Goal: Ask a question

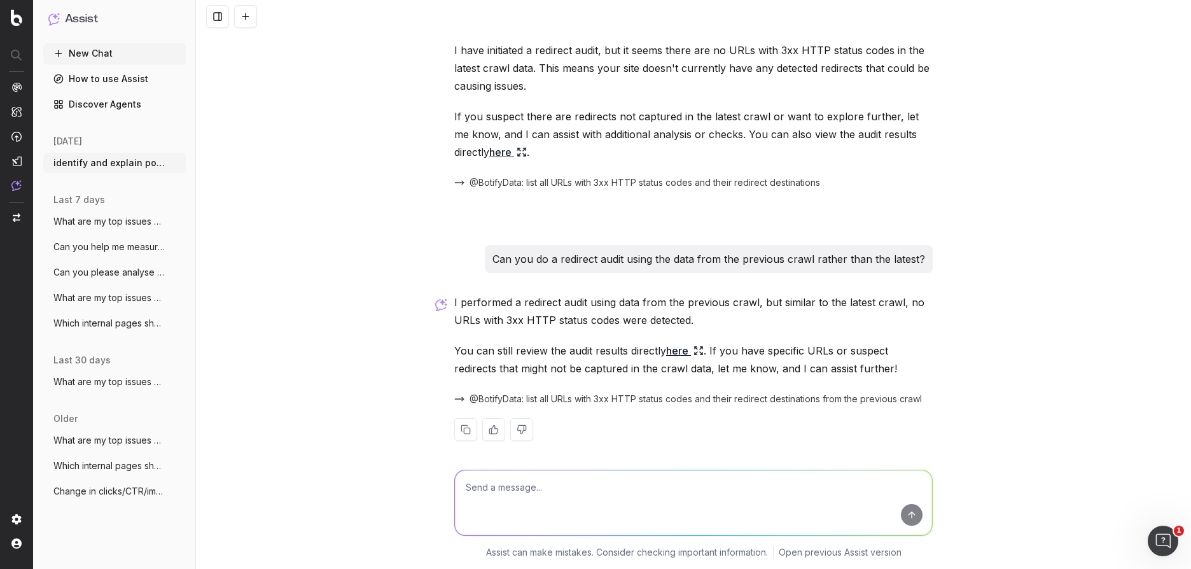
scroll to position [1778, 0]
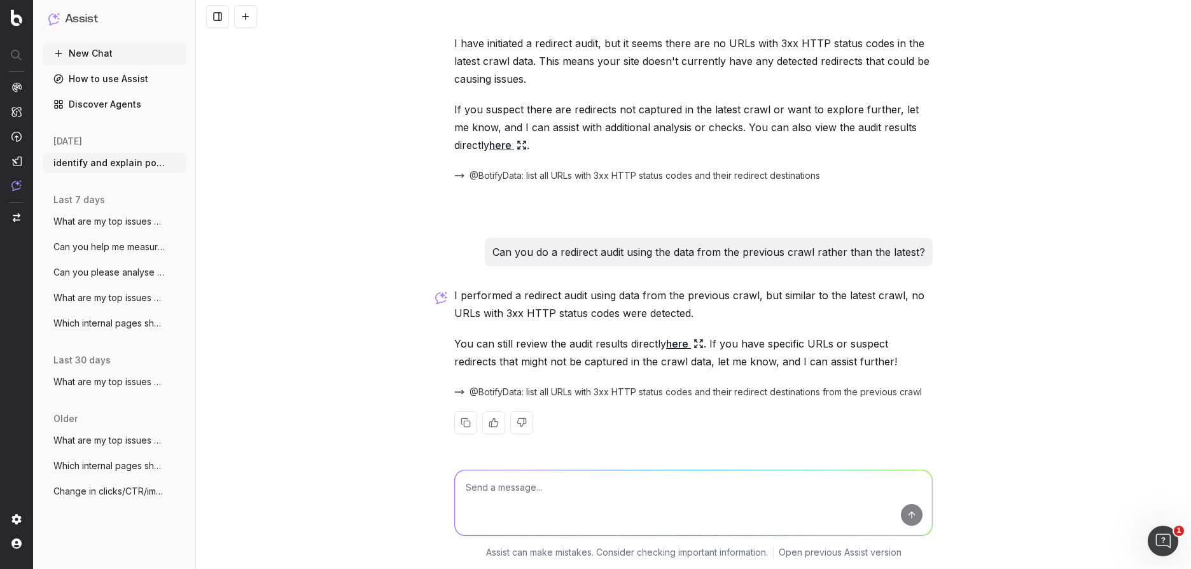
click at [529, 491] on textarea at bounding box center [693, 502] width 477 height 65
type textarea "what are 301 redirects"
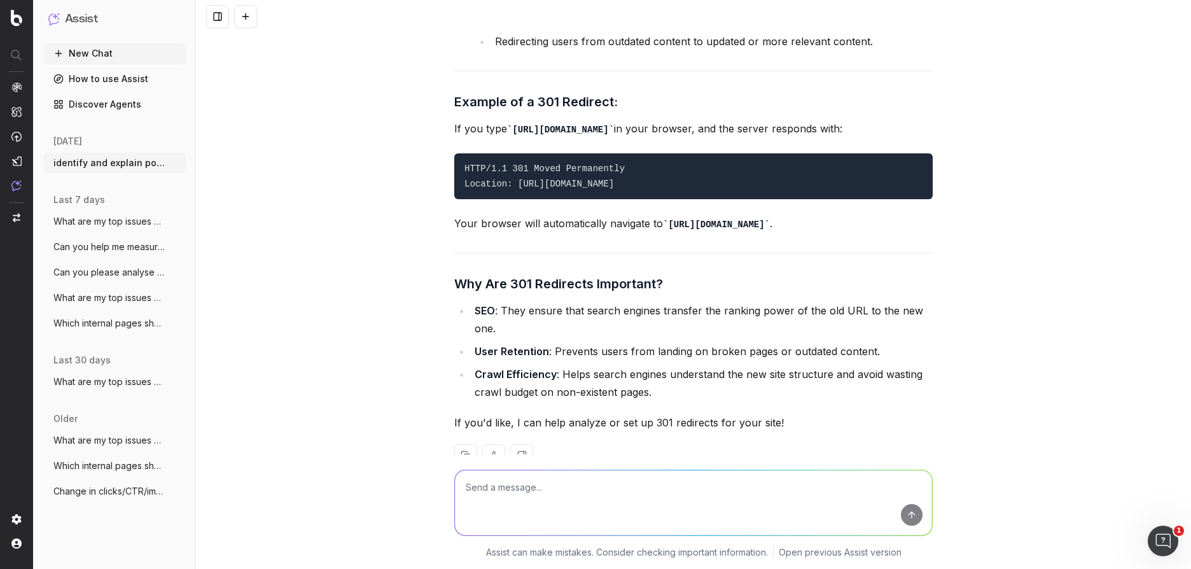
scroll to position [3061, 0]
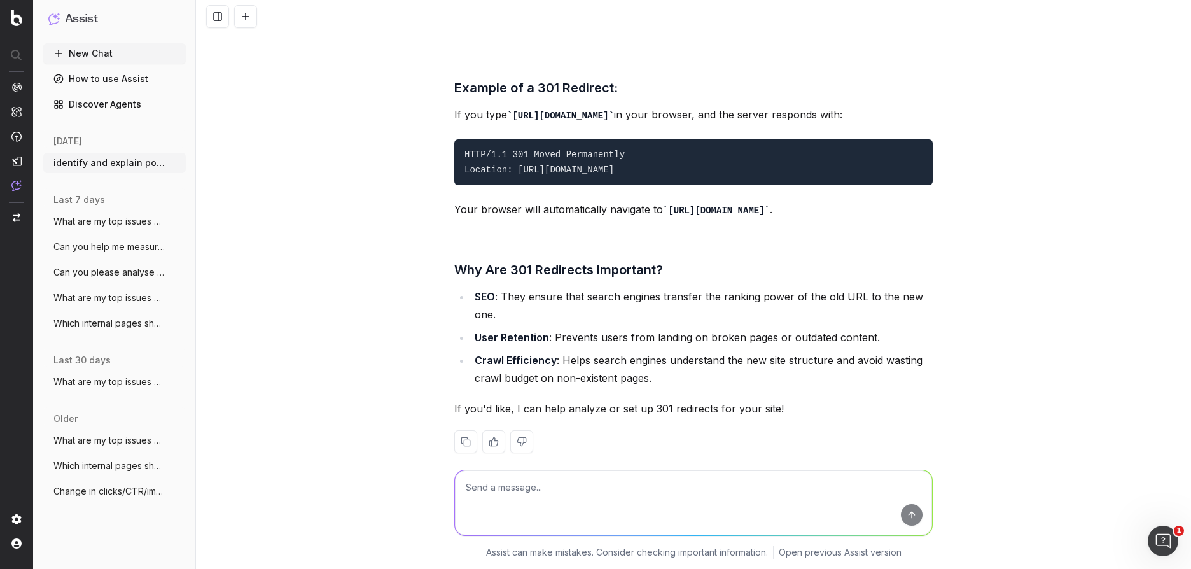
click at [489, 503] on textarea at bounding box center [693, 502] width 477 height 65
type textarea "t"
type textarea "yes please"
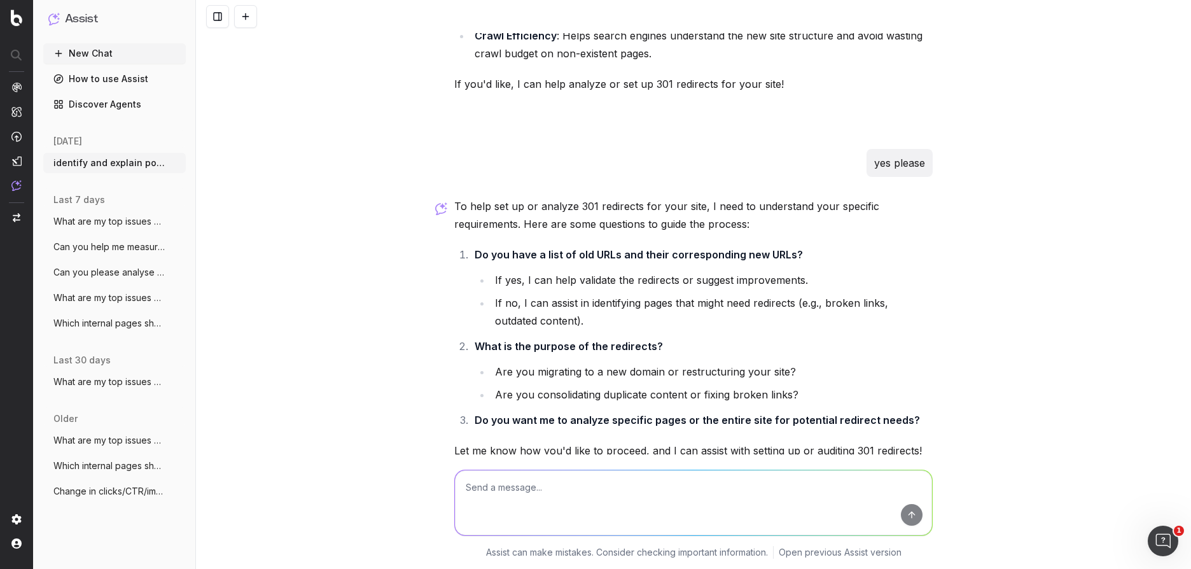
scroll to position [3427, 0]
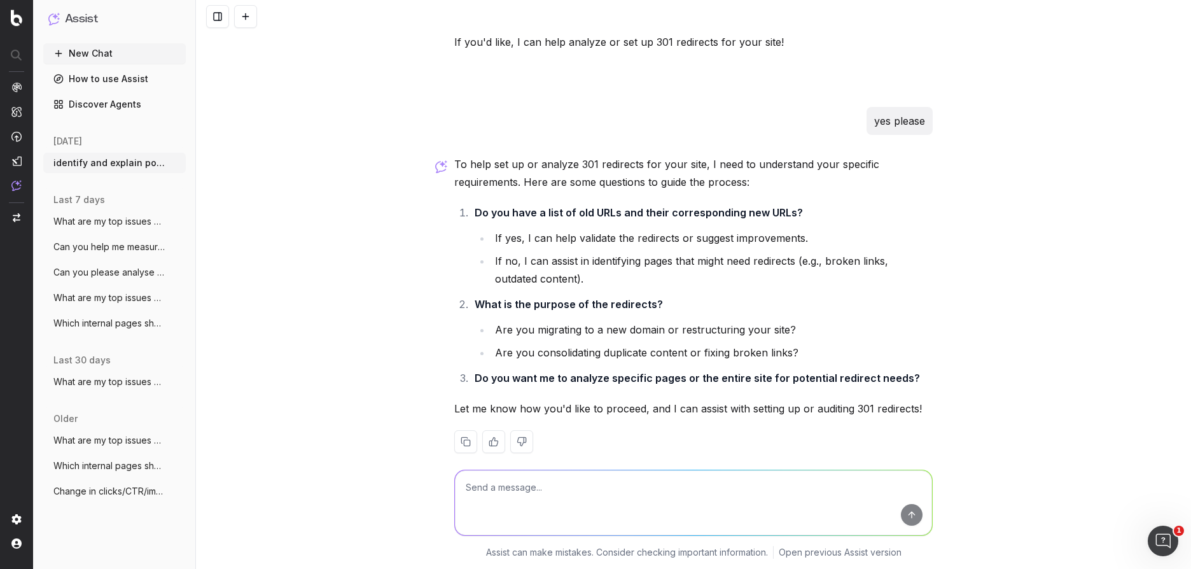
click at [480, 504] on textarea at bounding box center [693, 502] width 477 height 65
click at [501, 497] on textarea at bounding box center [693, 502] width 477 height 65
paste textarea "https://www.asos.com/fr/asos-design/asos-design-smart-wide-leg-trousers-with-fr…"
type textarea "https://www.asos.com/fr/asos-design/asos-design-smart-wide-leg-trousers-with-fr…"
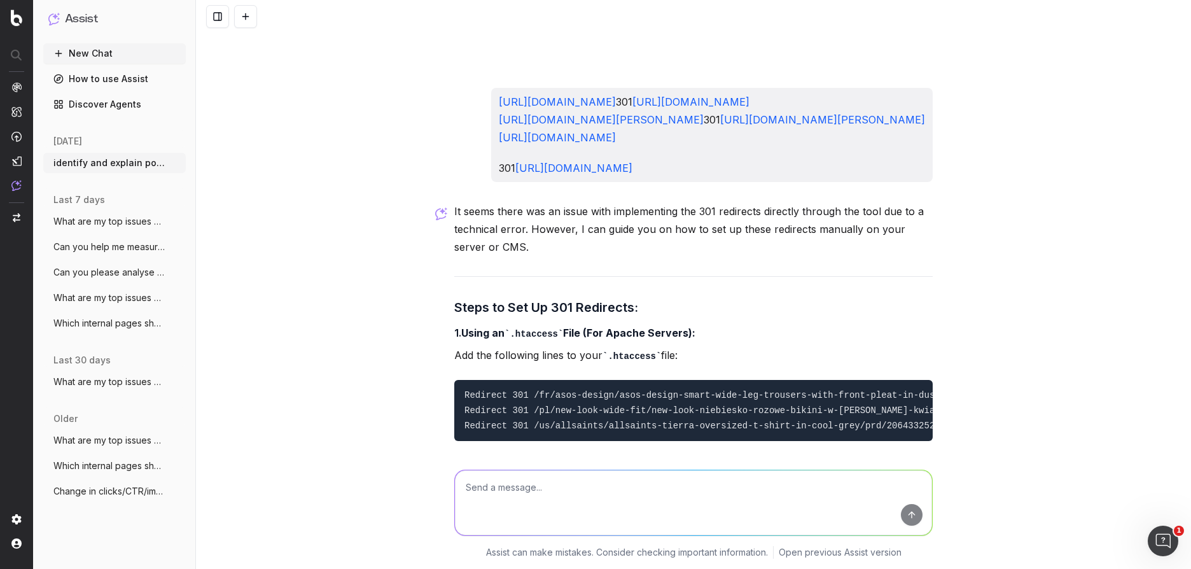
scroll to position [3862, 0]
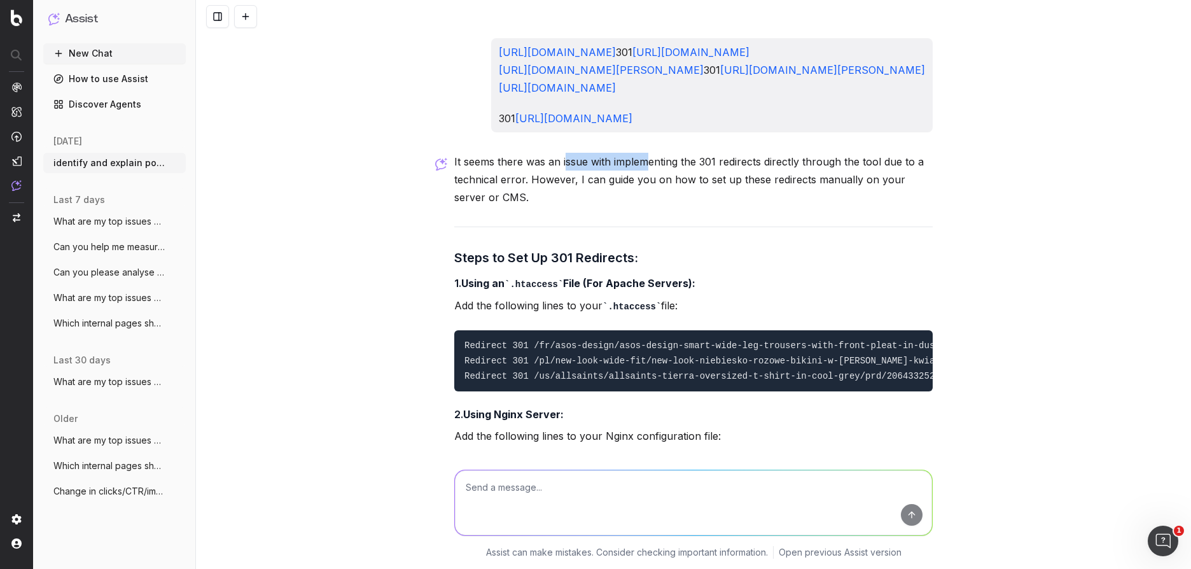
drag, startPoint x: 567, startPoint y: 336, endPoint x: 656, endPoint y: 339, distance: 89.1
click at [656, 206] on p "It seems there was an issue with implementing the 301 redirects directly throug…" at bounding box center [693, 179] width 478 height 53
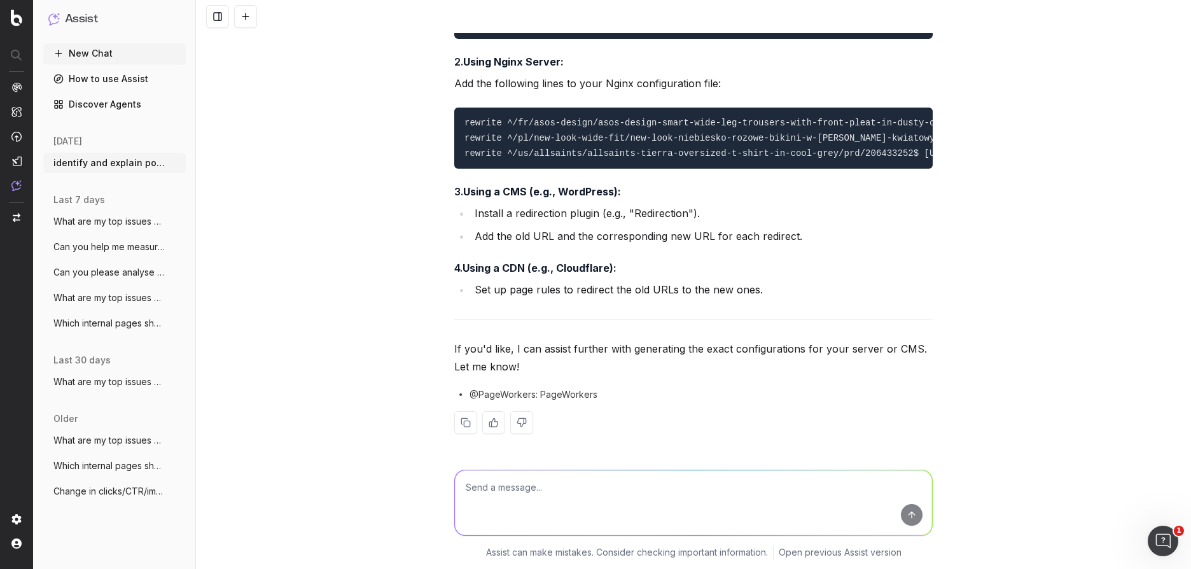
scroll to position [4384, 0]
drag, startPoint x: 548, startPoint y: 356, endPoint x: 627, endPoint y: 364, distance: 79.9
click at [579, 359] on p "If you'd like, I can assist further with generating the exact configurations fo…" at bounding box center [693, 358] width 478 height 36
click at [627, 364] on p "If you'd like, I can assist further with generating the exact configurations fo…" at bounding box center [693, 358] width 478 height 36
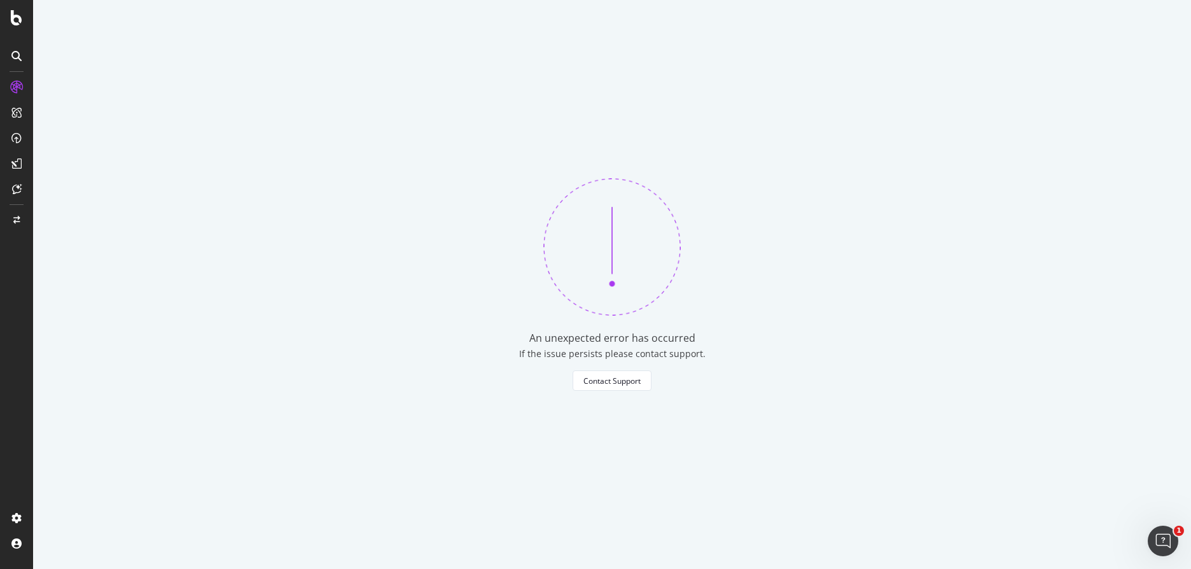
click at [583, 202] on img at bounding box center [611, 246] width 137 height 137
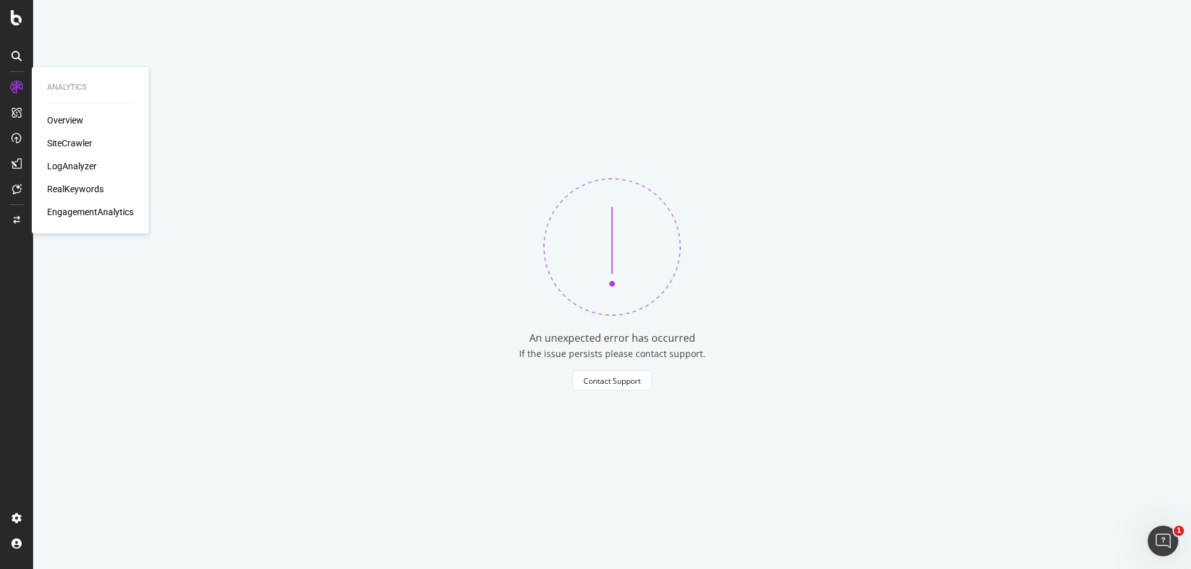
click at [66, 141] on div "SiteCrawler" at bounding box center [69, 143] width 45 height 13
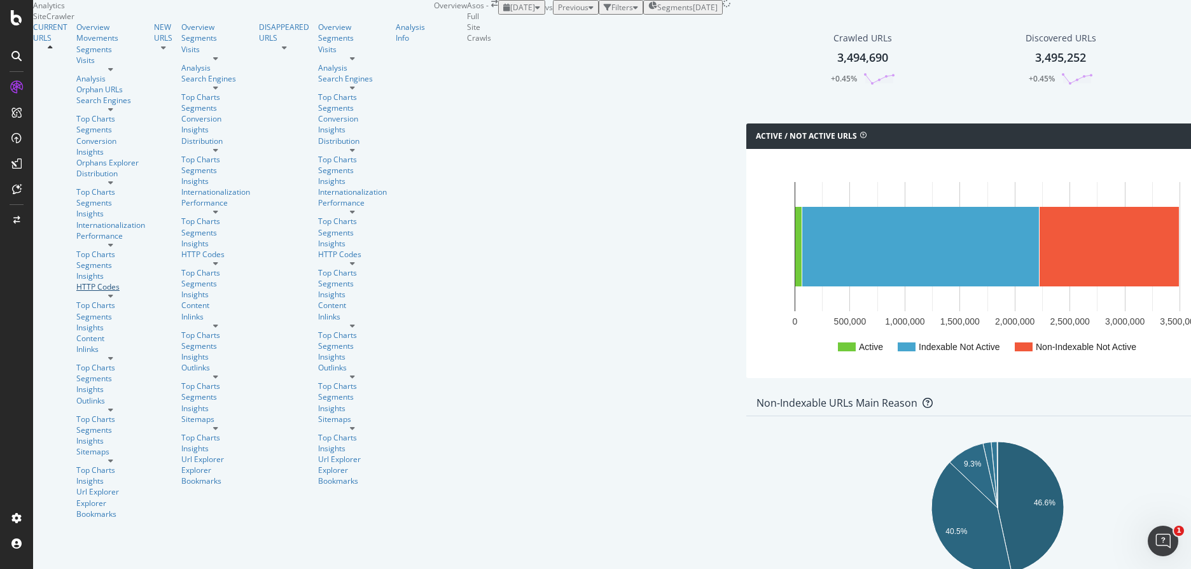
click at [76, 281] on div "HTTP Codes" at bounding box center [110, 286] width 69 height 11
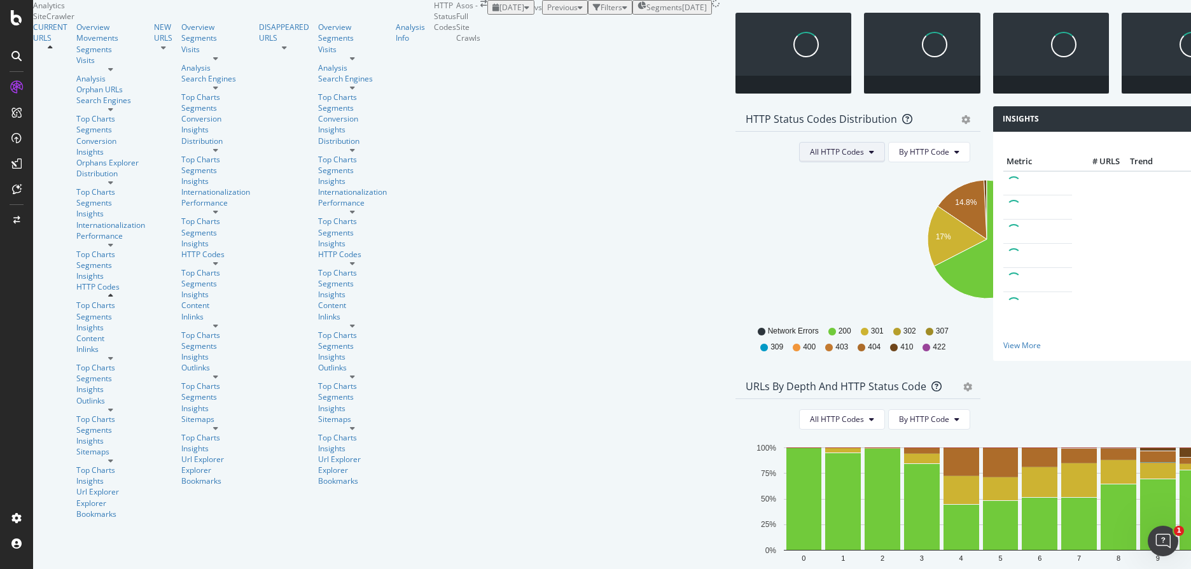
click at [810, 157] on span "All HTTP Codes" at bounding box center [837, 151] width 54 height 11
click at [517, 315] on span "3xx family" at bounding box center [522, 313] width 64 height 11
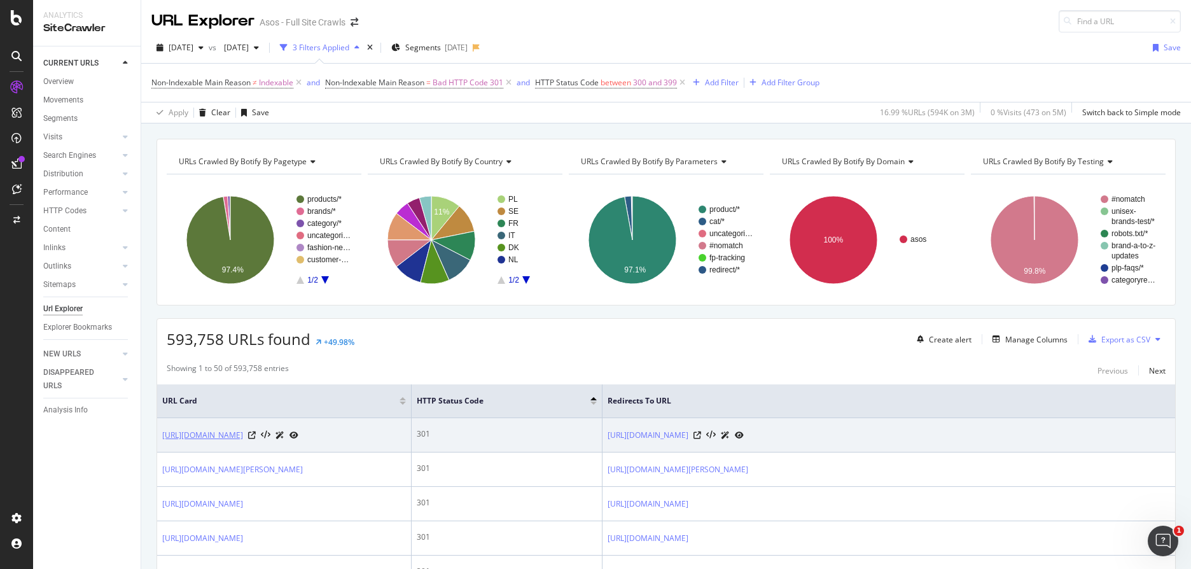
scroll to position [217, 0]
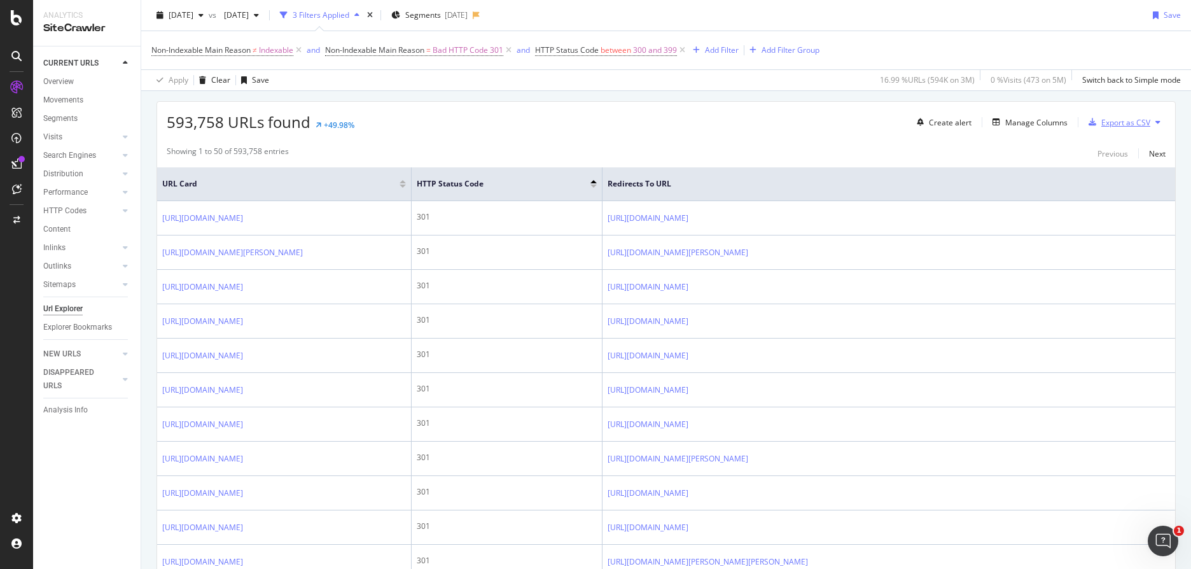
click at [1118, 127] on div "Export as CSV" at bounding box center [1125, 122] width 49 height 11
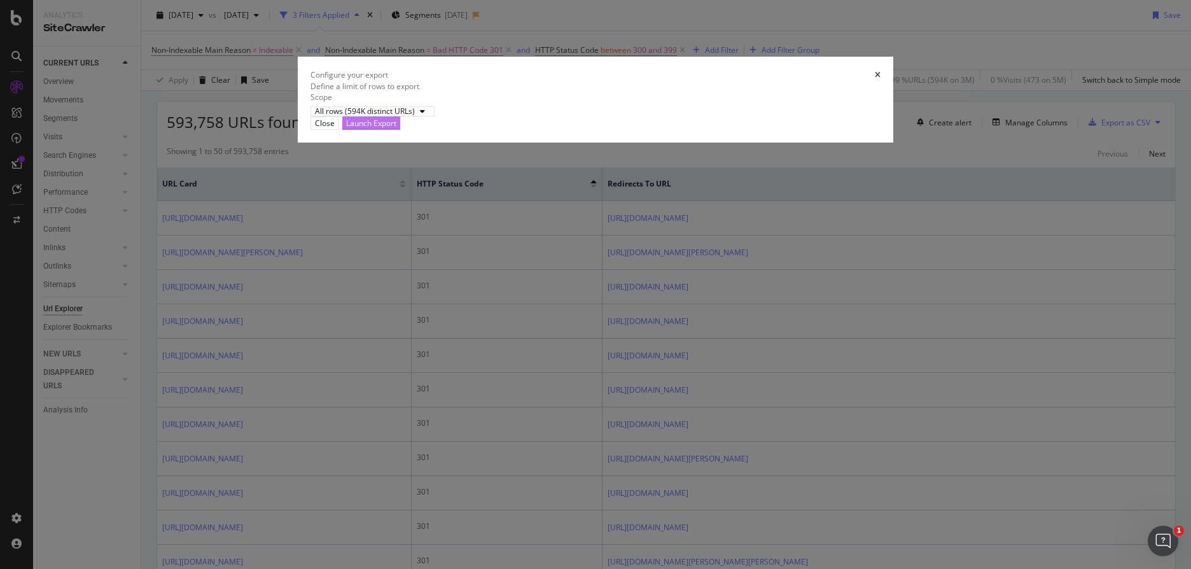
click at [396, 128] on div "Launch Export" at bounding box center [371, 123] width 50 height 11
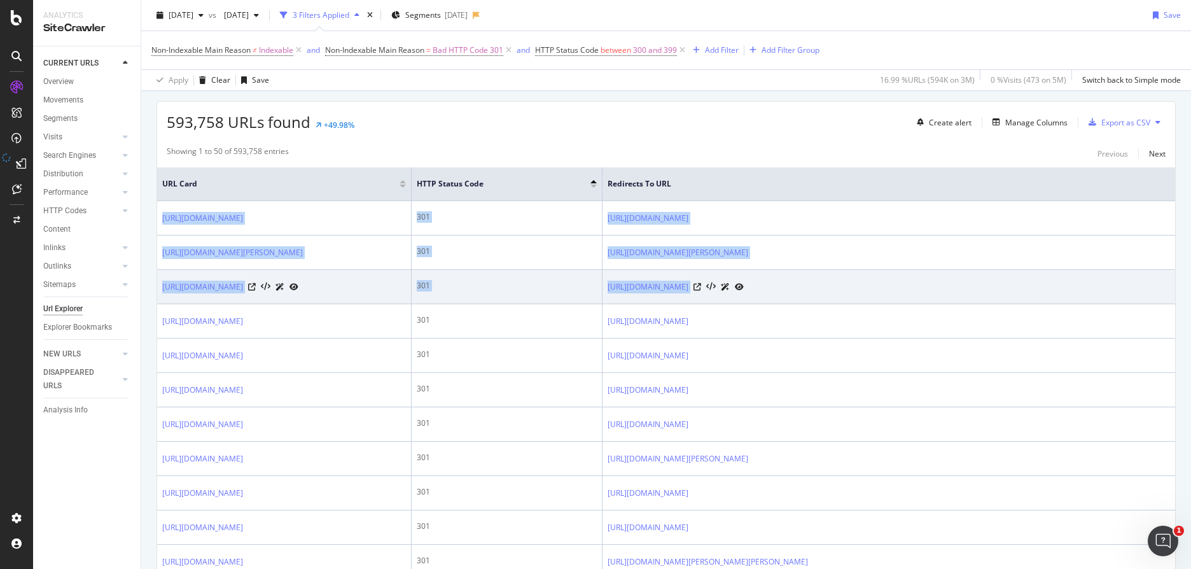
drag, startPoint x: 159, startPoint y: 211, endPoint x: 1027, endPoint y: 334, distance: 876.3
copy tbody "[URL][DOMAIN_NAME] 301 [URL][DOMAIN_NAME] [URL][DOMAIN_NAME][PERSON_NAME] 301 […"
